Goal: Task Accomplishment & Management: Manage account settings

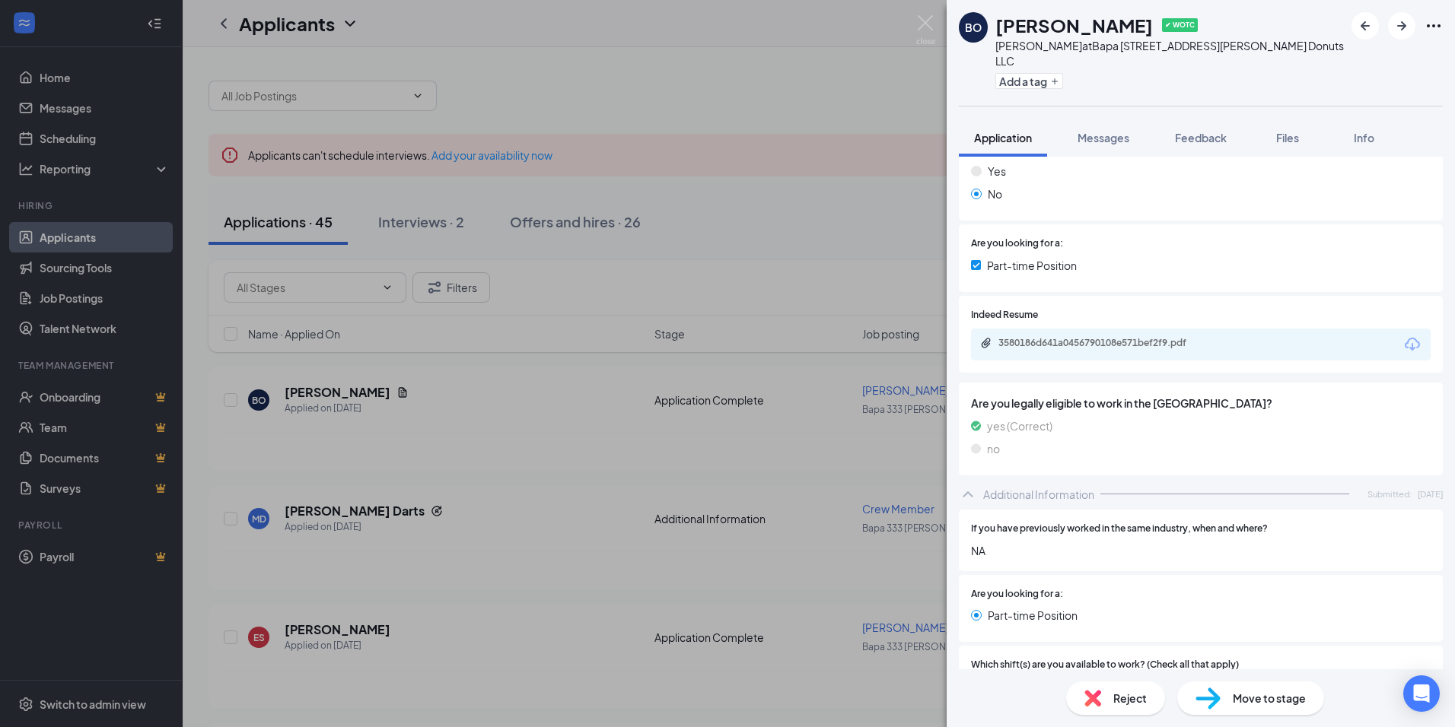
scroll to position [243, 0]
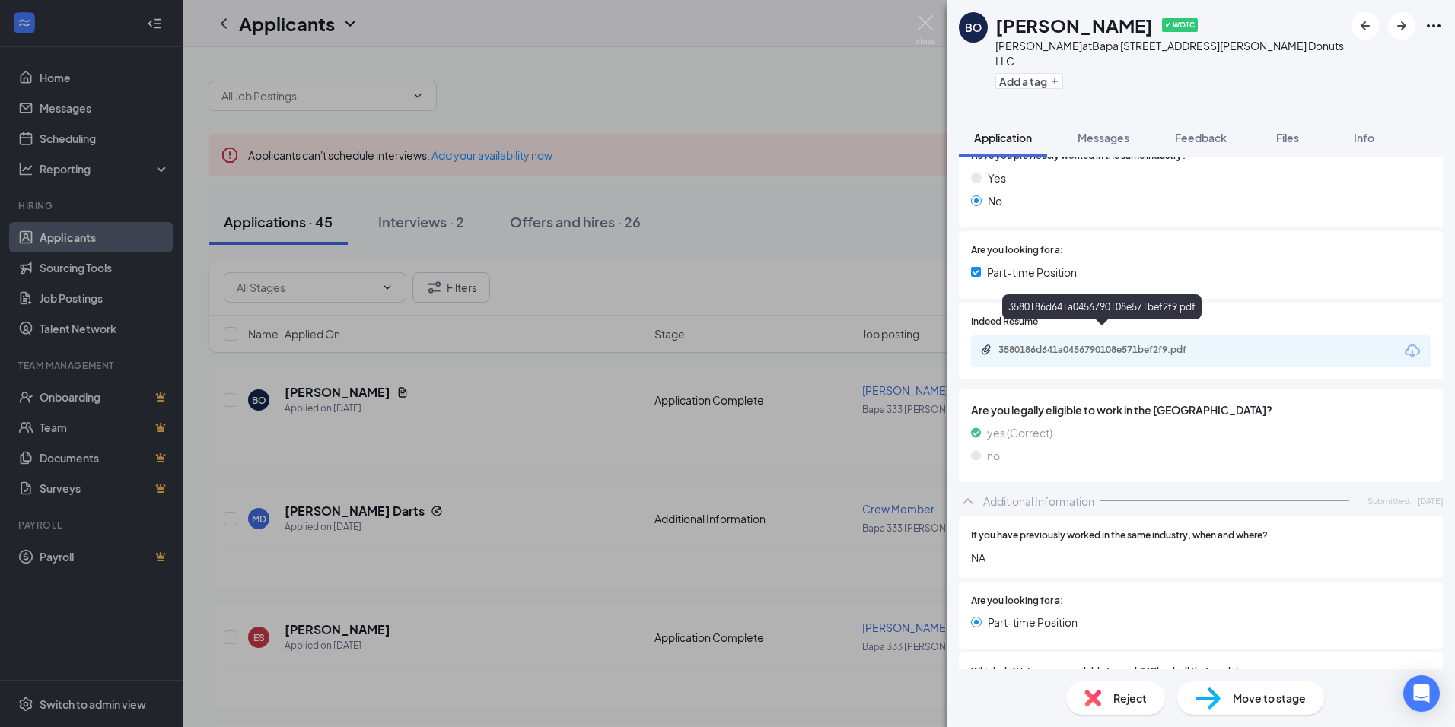
click at [1161, 344] on div "3580186d641a0456790108e571bef2f9.pdf" at bounding box center [1104, 350] width 213 height 12
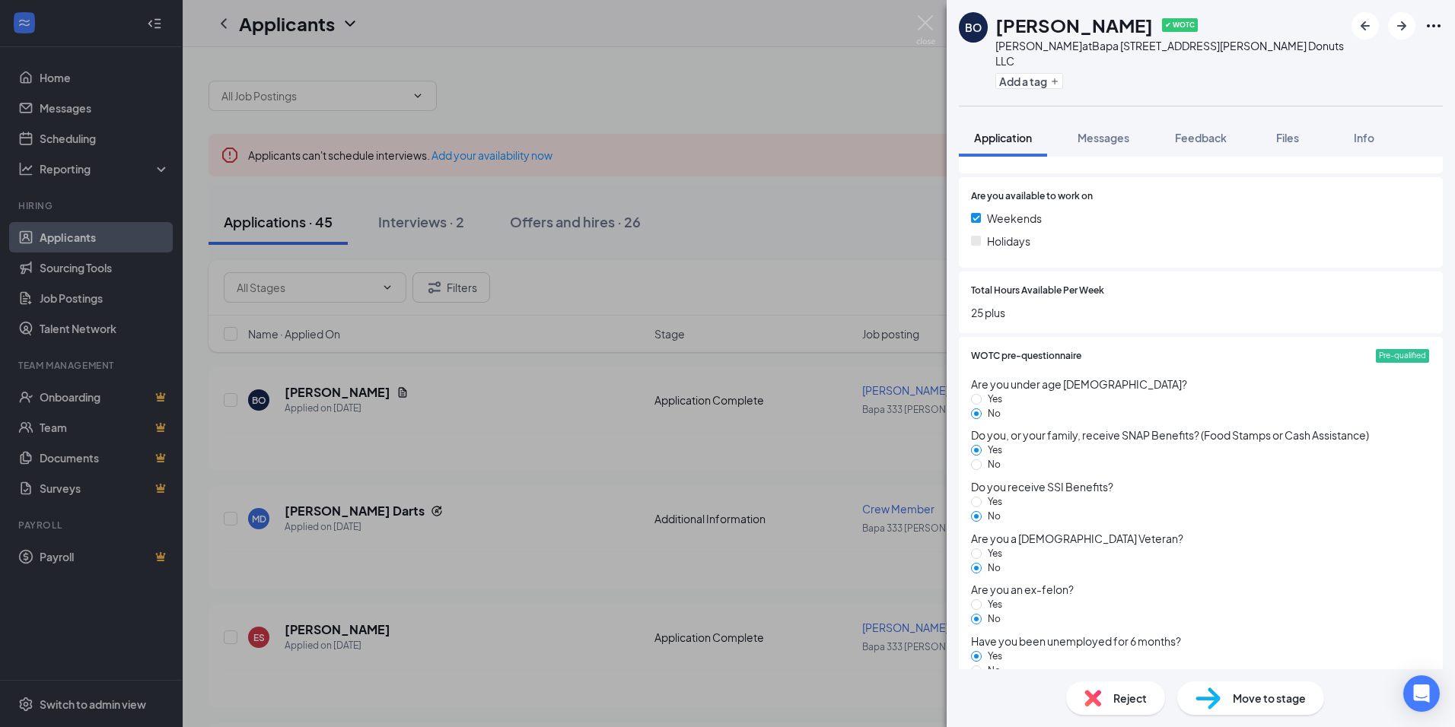
scroll to position [1233, 0]
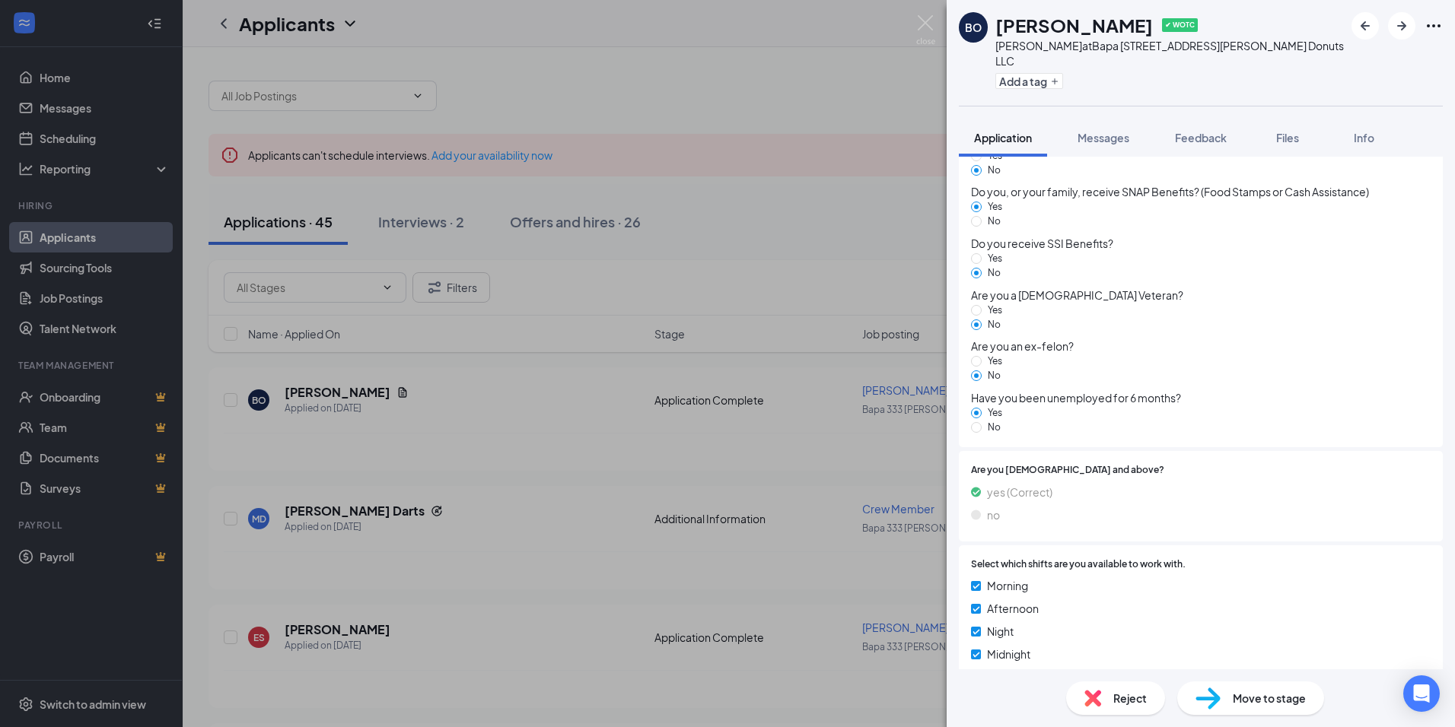
click at [1262, 699] on span "Move to stage" at bounding box center [1269, 698] width 73 height 17
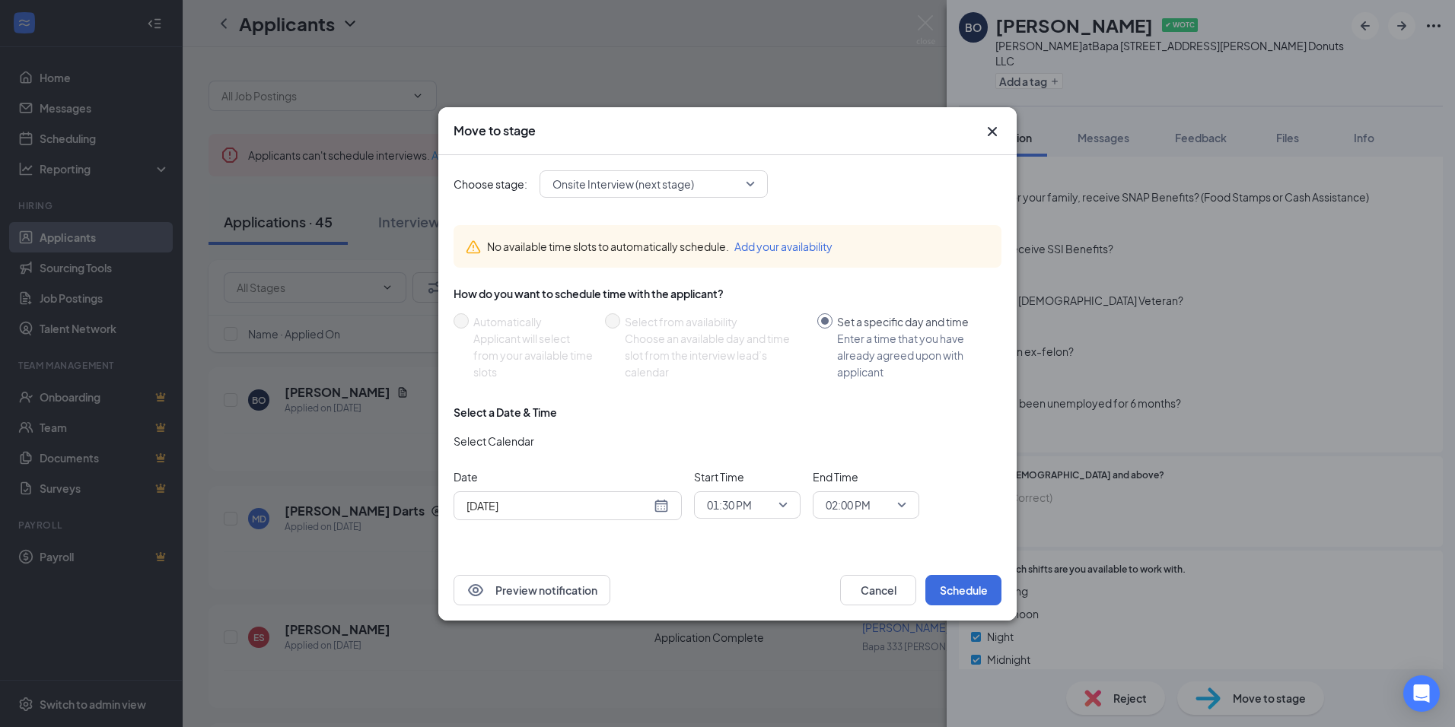
click at [662, 506] on div "[DATE]" at bounding box center [567, 506] width 202 height 17
click at [648, 300] on span "button" at bounding box center [652, 302] width 8 height 8
type input "[DATE]"
click at [503, 377] on div "3" at bounding box center [504, 379] width 18 height 18
click at [784, 506] on span "01:30 PM" at bounding box center [747, 505] width 81 height 23
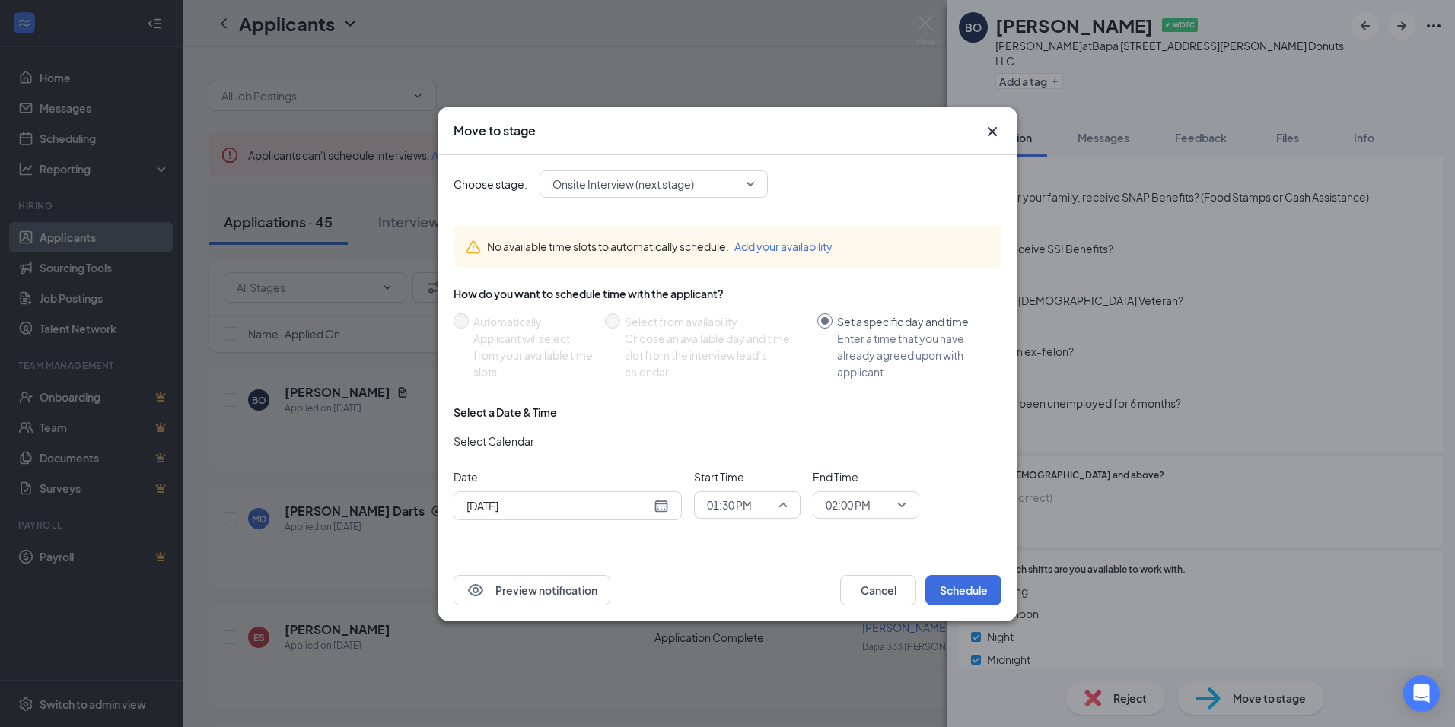
scroll to position [1732, 0]
click at [750, 401] on span "01:00 PM" at bounding box center [728, 393] width 45 height 17
click at [887, 511] on span "02:00 PM" at bounding box center [859, 505] width 67 height 23
click at [867, 390] on span "01:30 PM" at bounding box center [847, 393] width 45 height 17
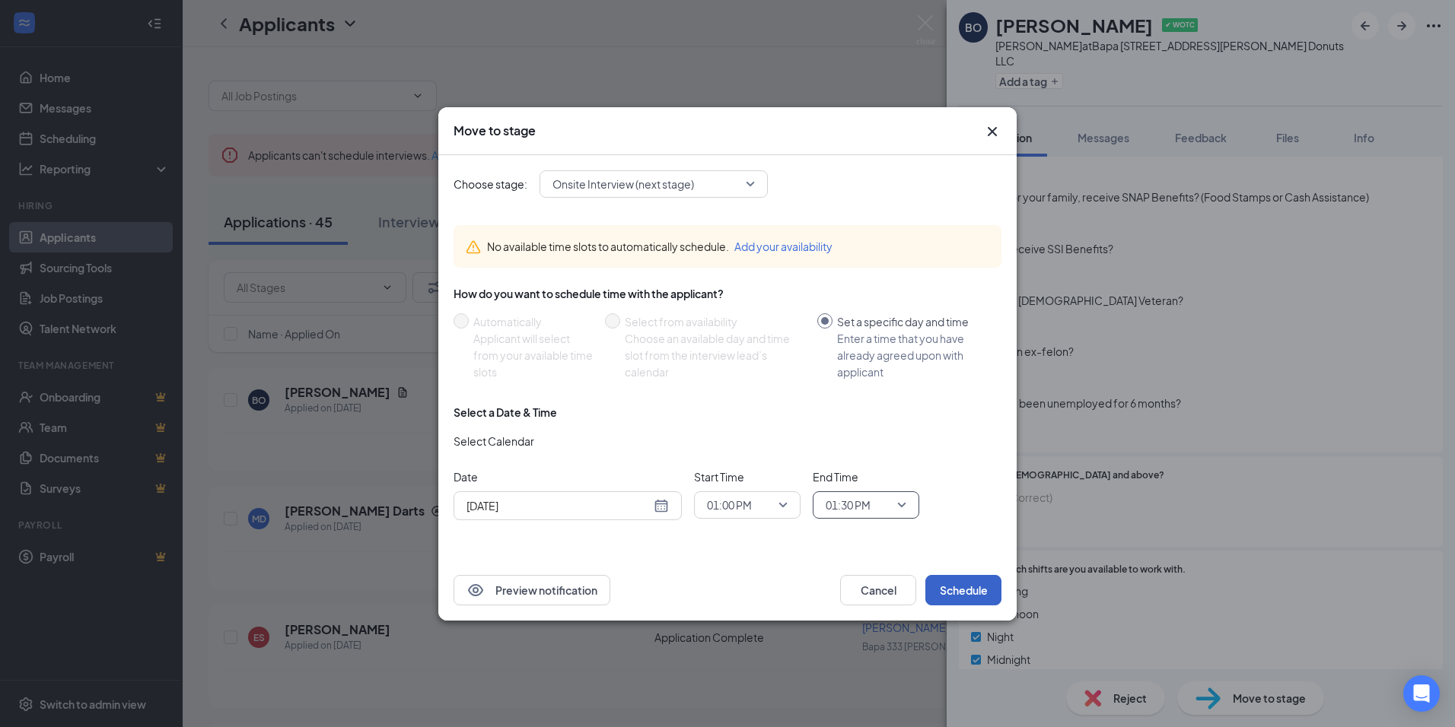
click at [960, 590] on button "Schedule" at bounding box center [963, 590] width 76 height 30
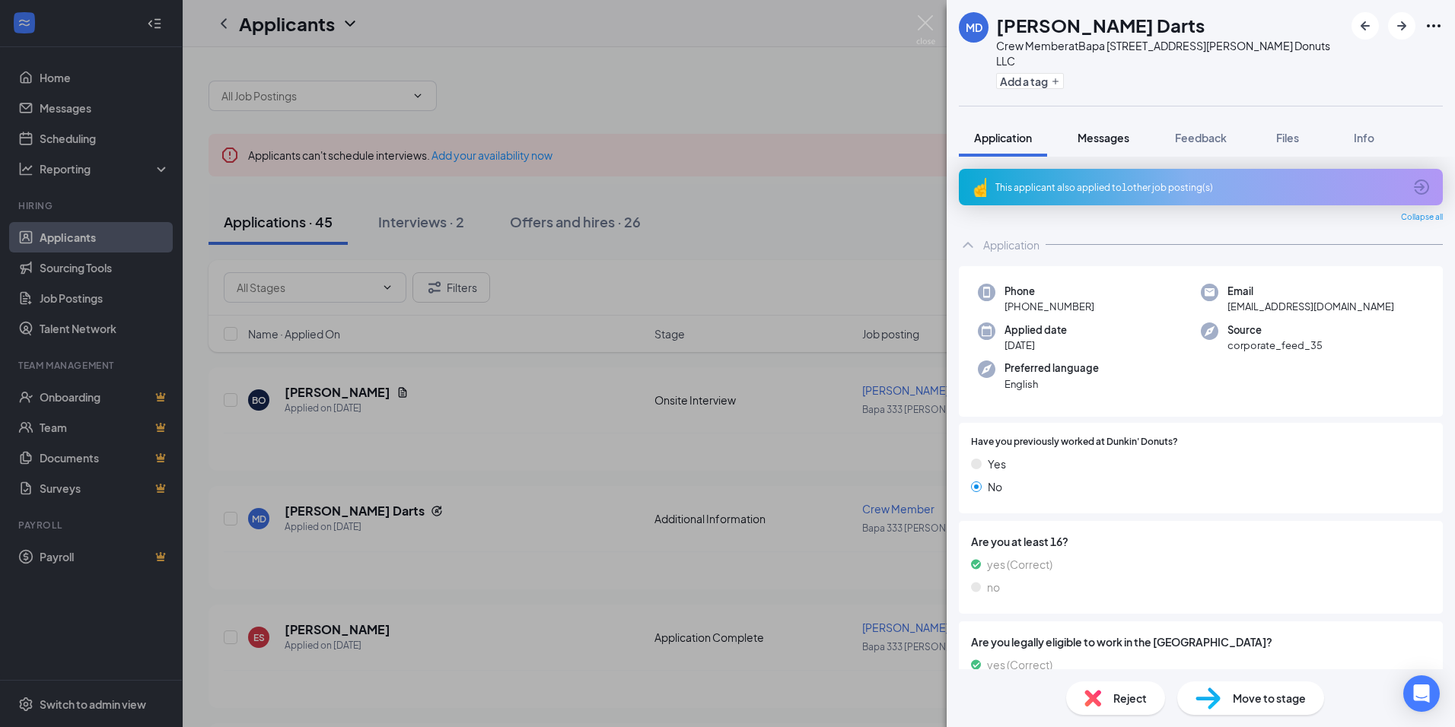
click at [1100, 131] on span "Messages" at bounding box center [1103, 138] width 52 height 14
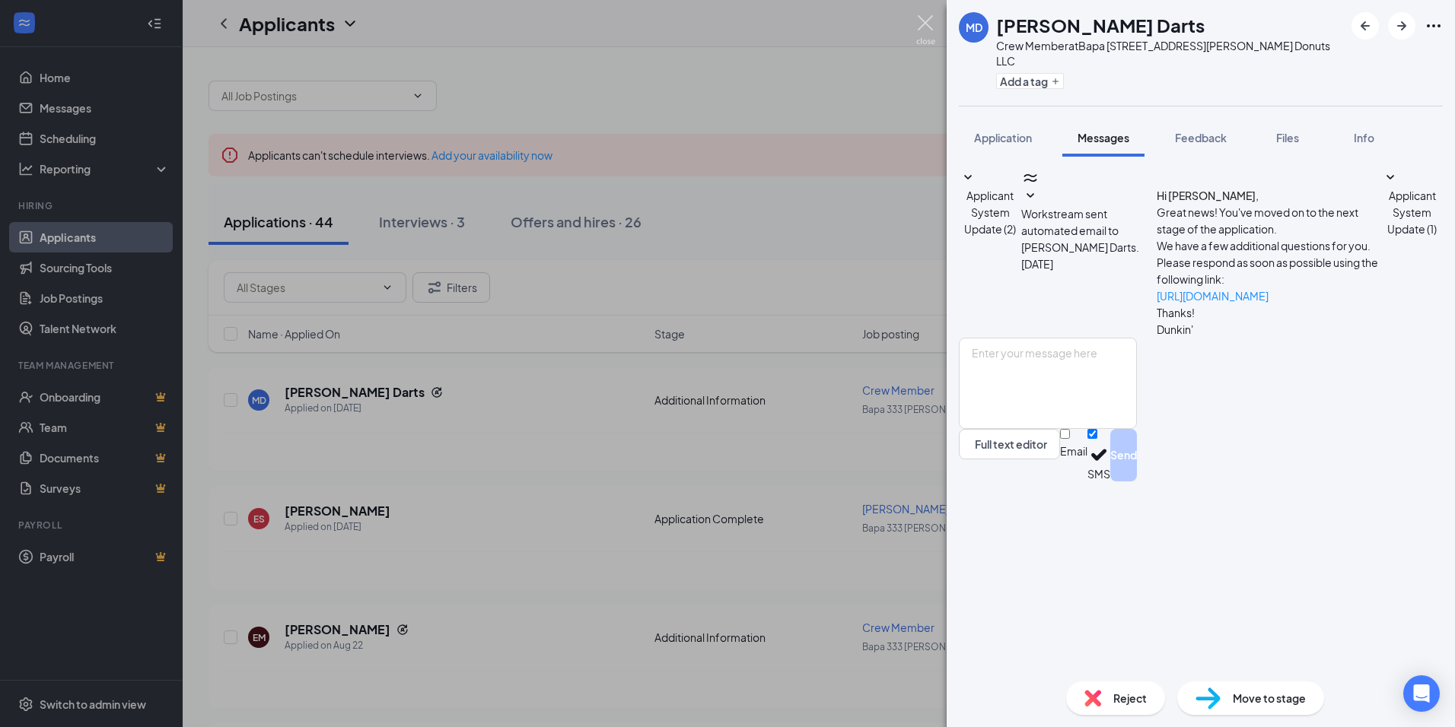
click at [921, 26] on img at bounding box center [925, 30] width 19 height 30
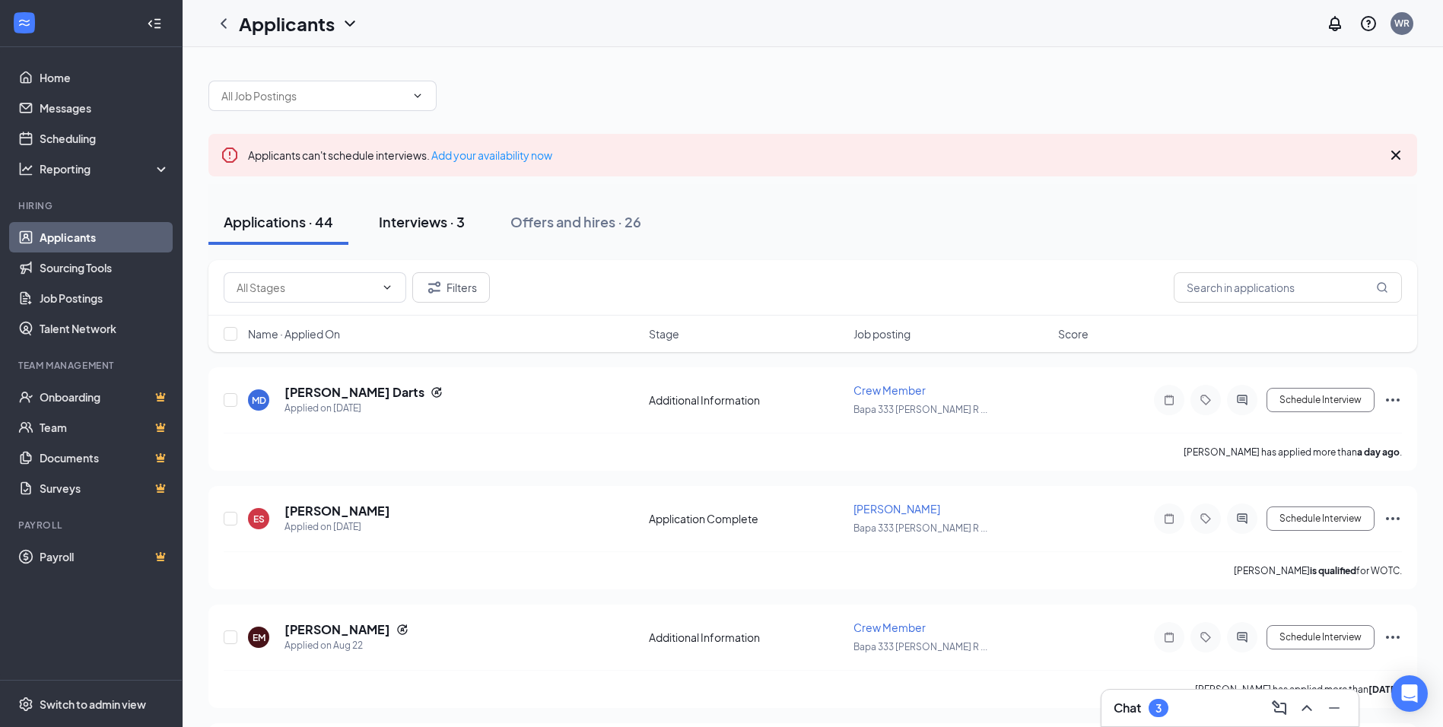
click at [444, 218] on div "Interviews · 3" at bounding box center [422, 221] width 86 height 19
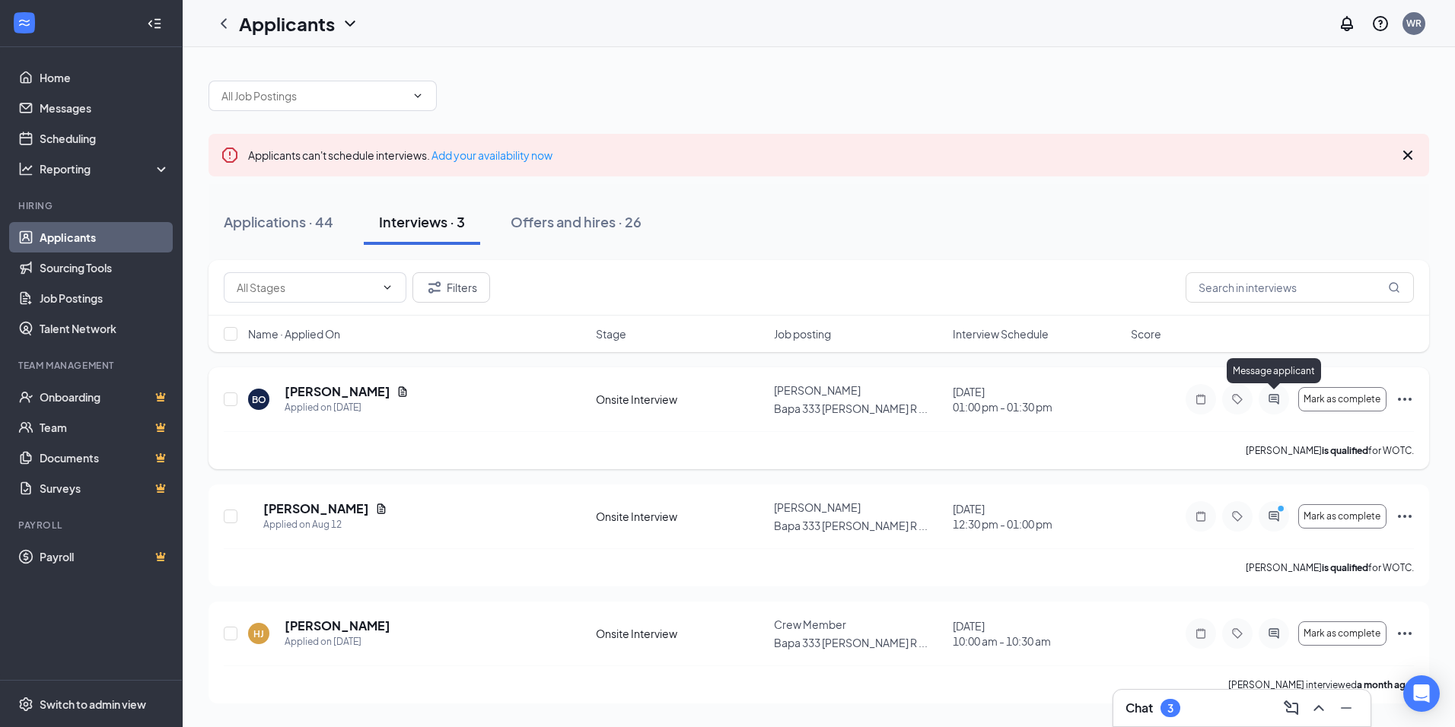
click at [1275, 399] on icon "ActiveChat" at bounding box center [1274, 399] width 18 height 12
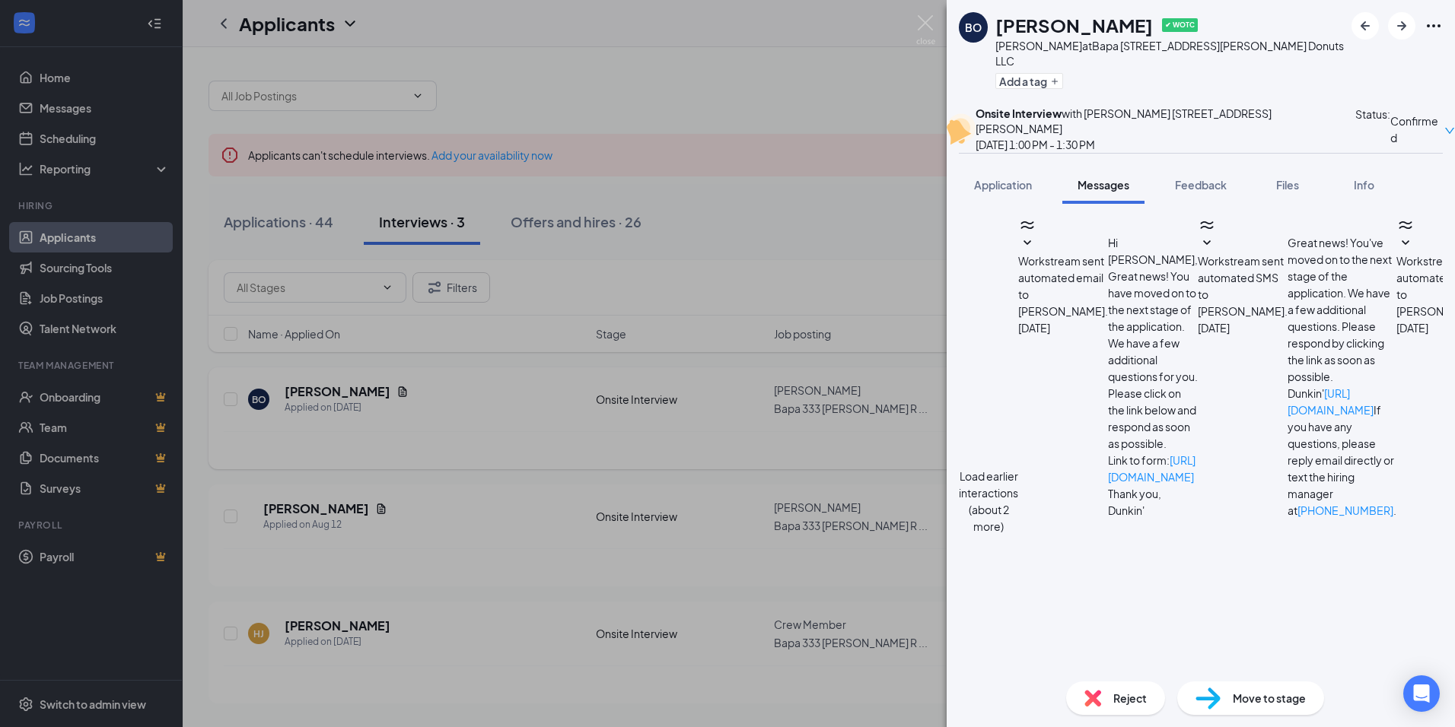
scroll to position [162, 0]
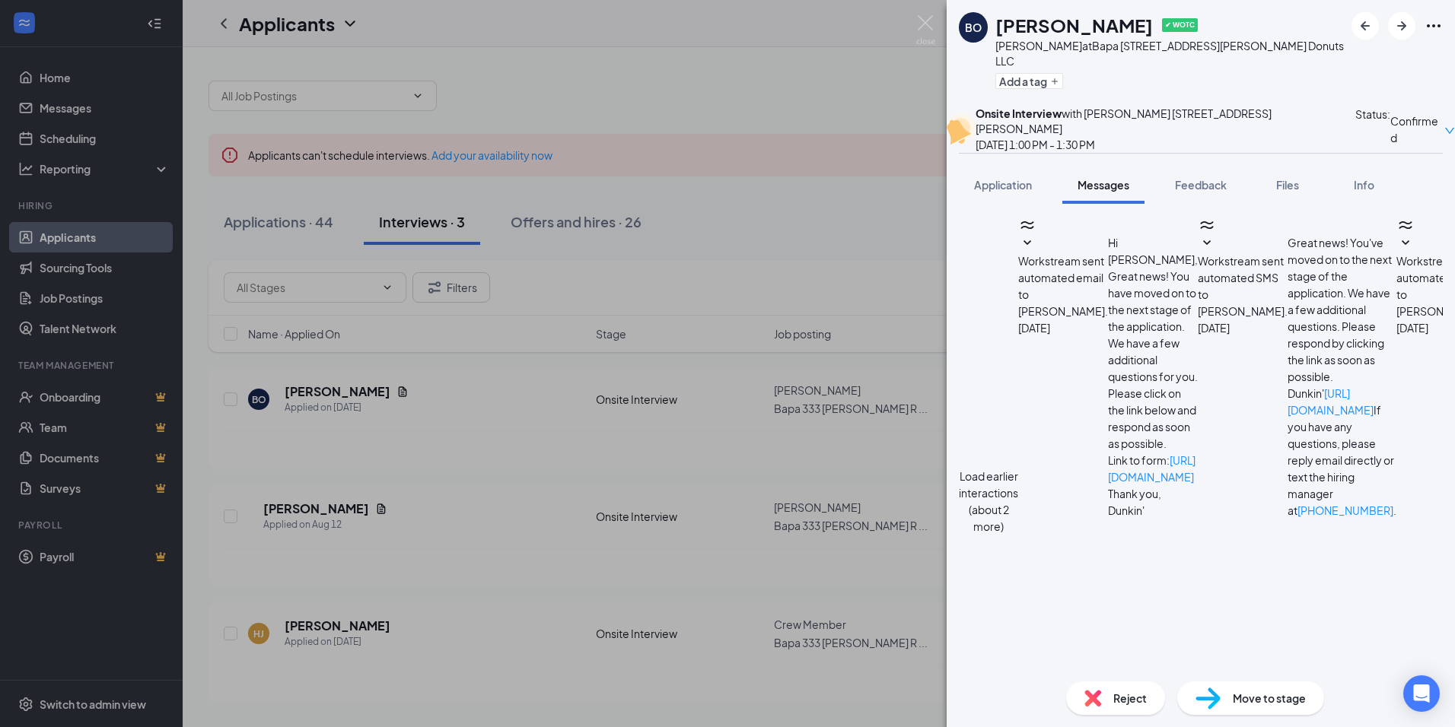
type textarea "Hello [PERSON_NAME] I look forward to meeting you at our interview at the [GEOG…"
click at [929, 24] on img at bounding box center [925, 30] width 19 height 30
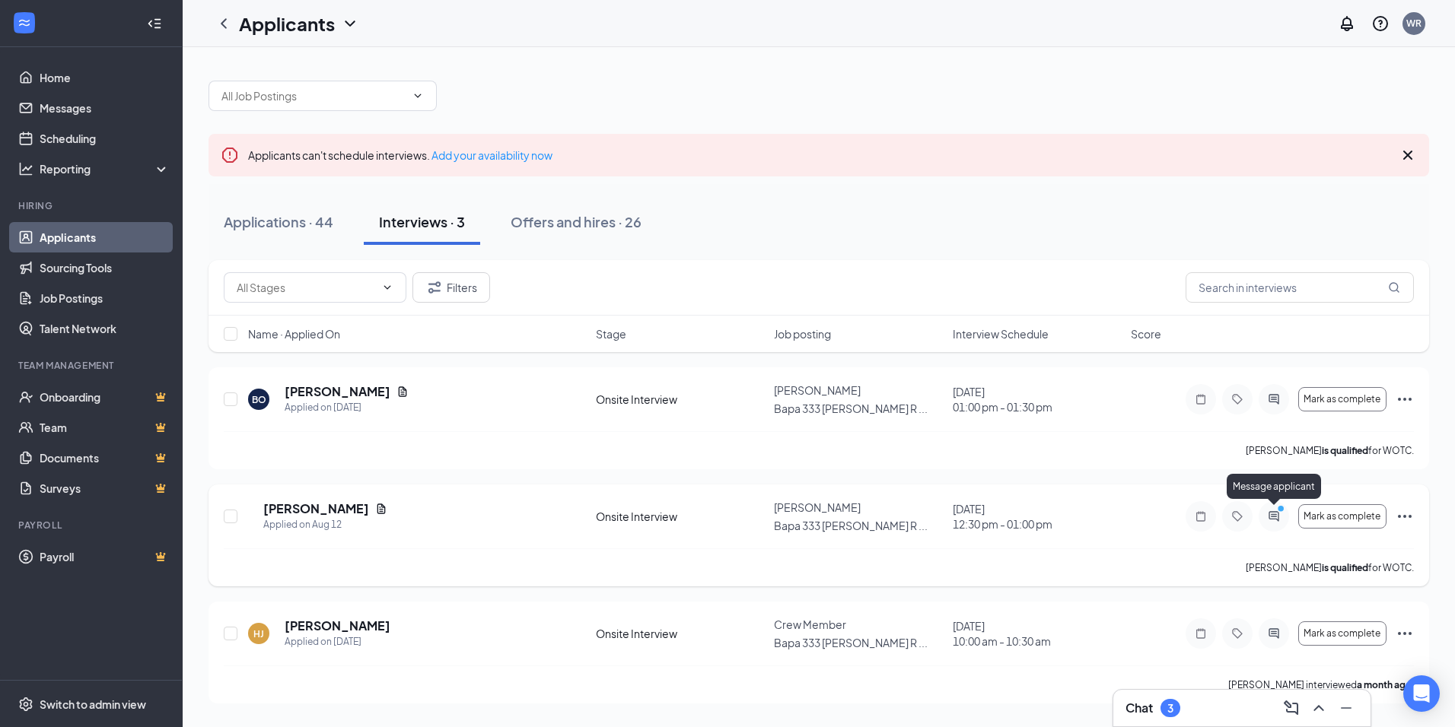
click at [1278, 513] on icon "PrimaryDot" at bounding box center [1283, 510] width 18 height 12
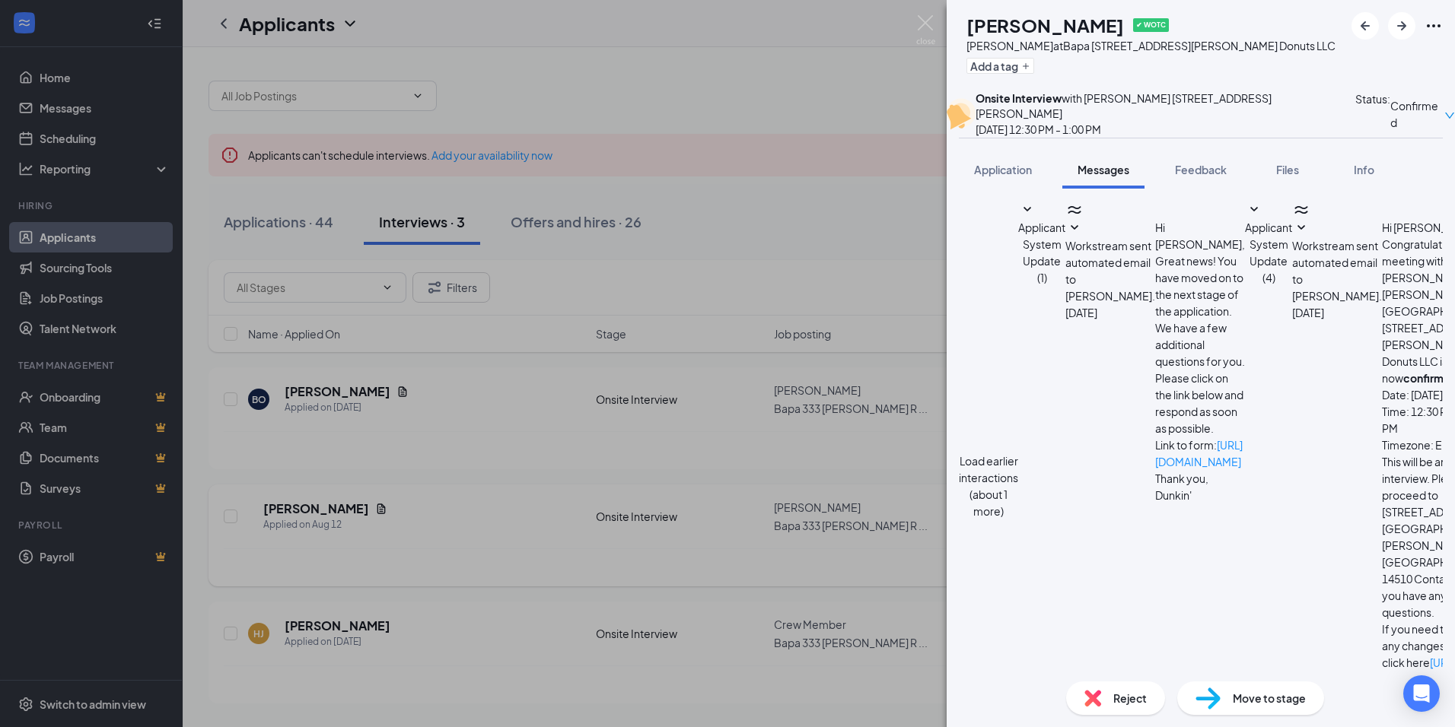
scroll to position [303, 0]
type textarea "I"
type textarea "so sorry I meant [DATE]"
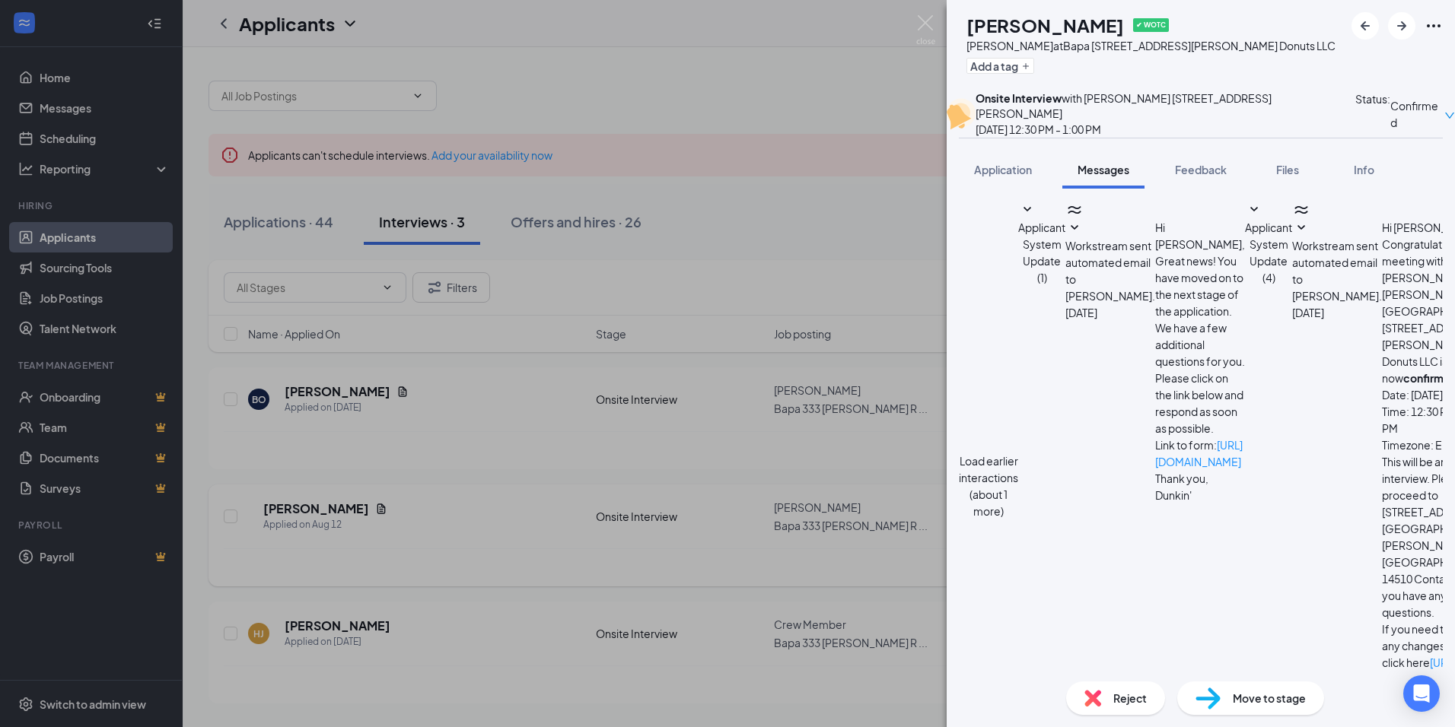
scroll to position [400, 0]
click at [915, 22] on div "AV [PERSON_NAME] ✔ WOTC [PERSON_NAME] at [GEOGRAPHIC_DATA] [STREET_ADDRESS][PER…" at bounding box center [727, 363] width 1455 height 727
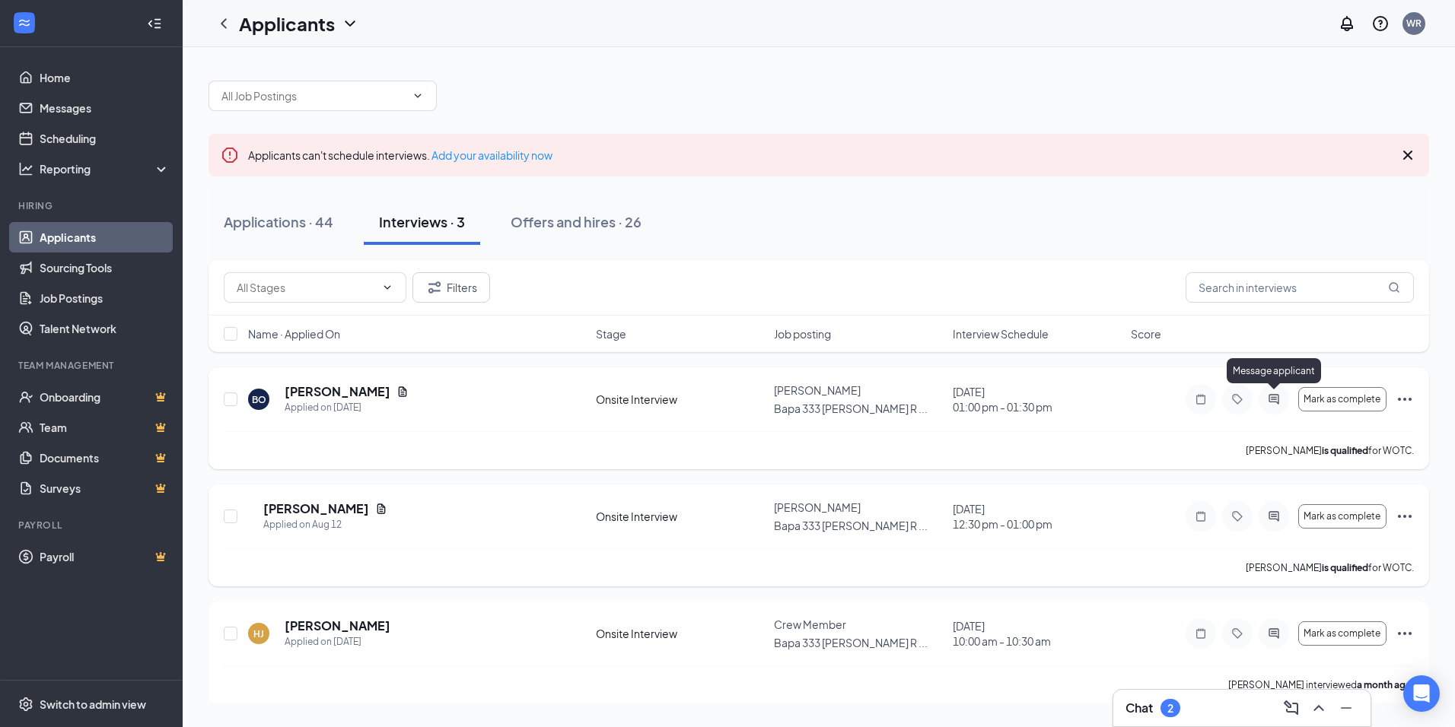
click at [1275, 401] on icon "ActiveChat" at bounding box center [1273, 399] width 10 height 10
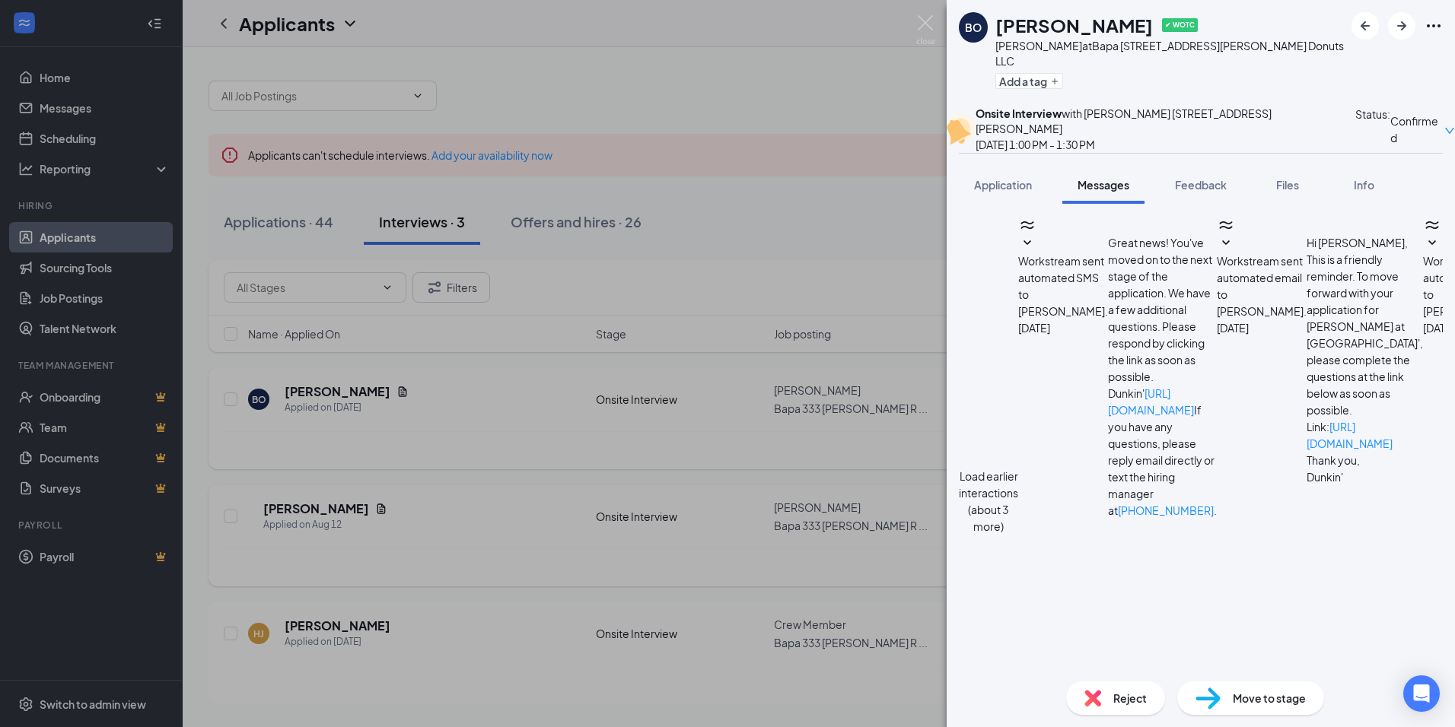
scroll to position [303, 0]
type textarea "I"
type textarea "s"
type textarea "So sorry I meant to say [DATE]"
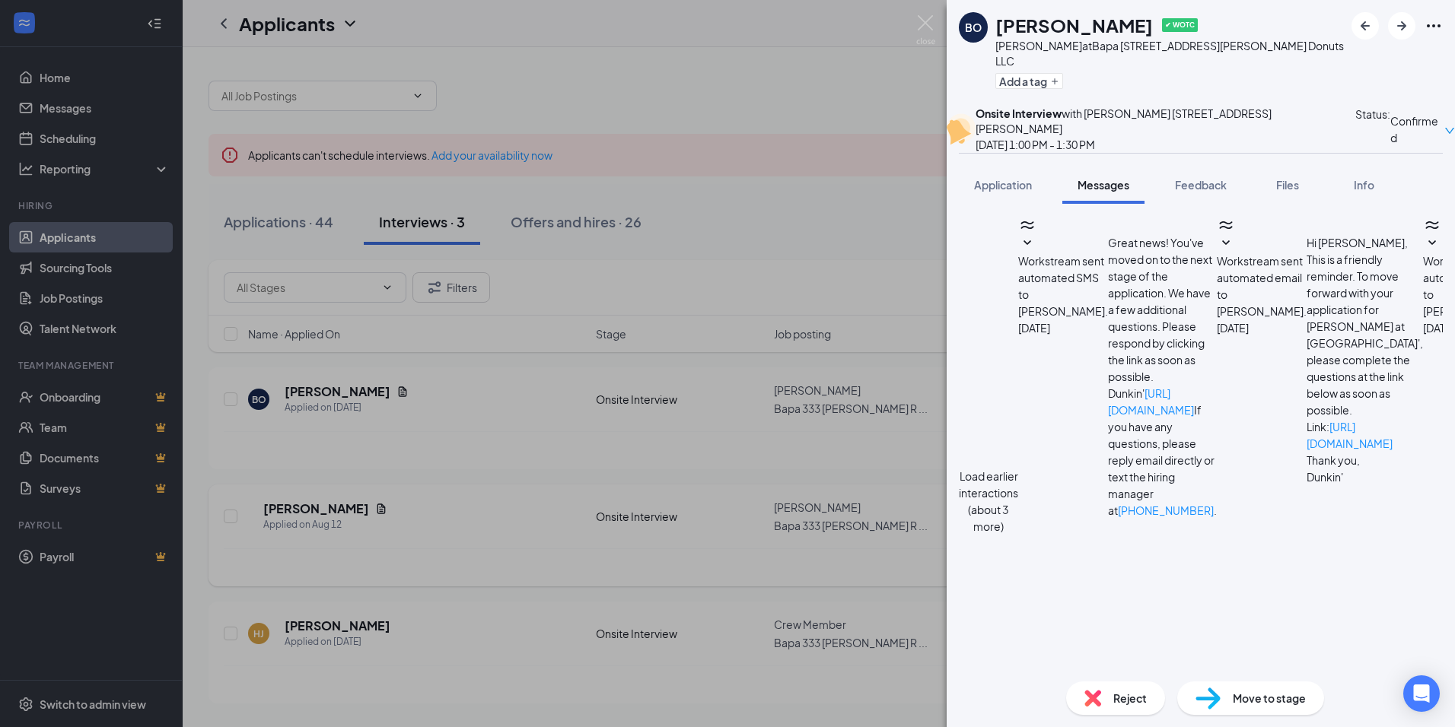
click at [925, 24] on img at bounding box center [925, 30] width 19 height 30
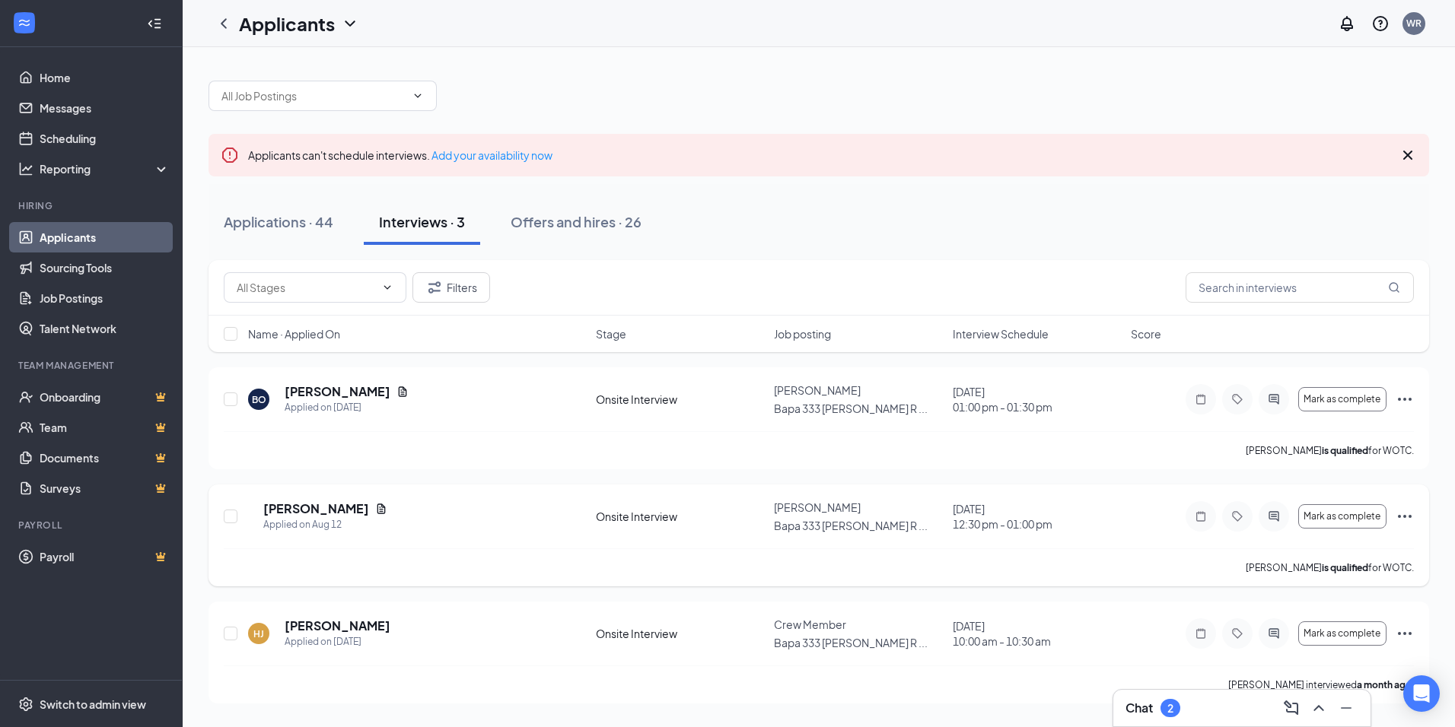
click at [1440, 288] on div "Applicants can't schedule interviews. Add your availability now Applications · …" at bounding box center [819, 384] width 1272 height 675
